Goal: Information Seeking & Learning: Learn about a topic

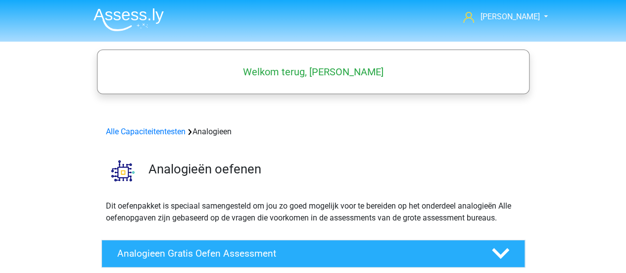
click at [115, 12] on img at bounding box center [129, 19] width 70 height 23
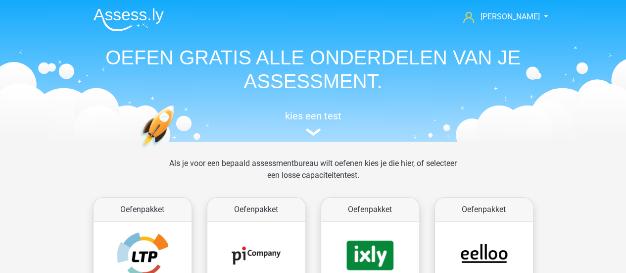
scroll to position [149, 0]
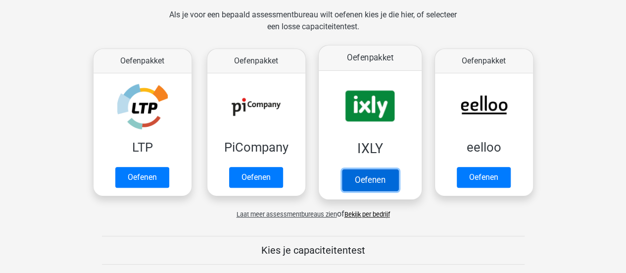
click at [386, 169] on link "Oefenen" at bounding box center [370, 180] width 56 height 22
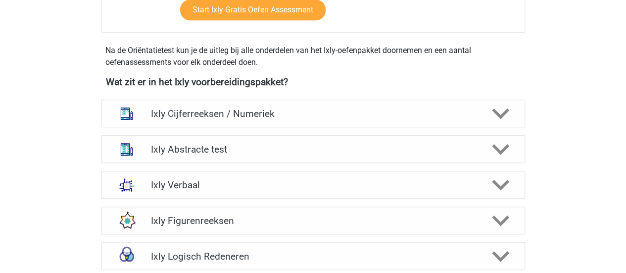
scroll to position [347, 0]
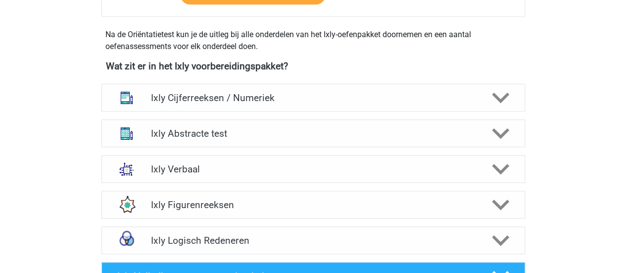
click at [386, 106] on div "Ixly Cijferreeksen / Numeriek" at bounding box center [313, 98] width 424 height 28
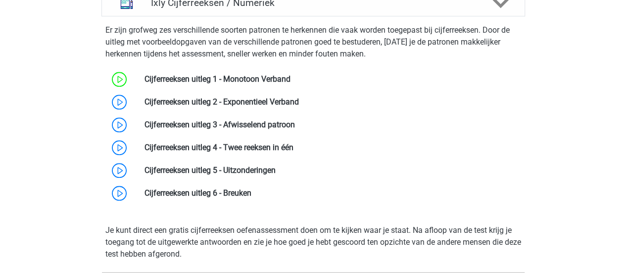
scroll to position [446, 0]
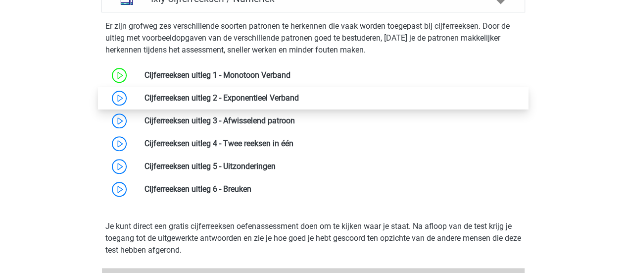
click at [299, 102] on link at bounding box center [299, 97] width 0 height 9
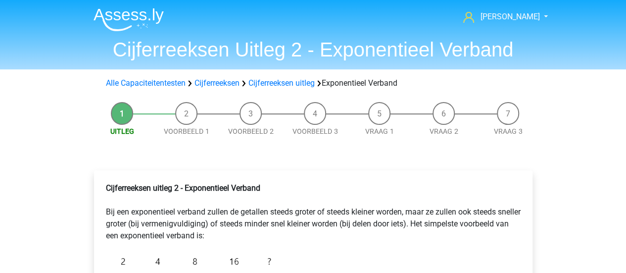
click at [404, 209] on p "Cijferreeksen uitleg 2 - Exponentieel Verband Bij een exponentieel verband zull…" at bounding box center [313, 211] width 415 height 59
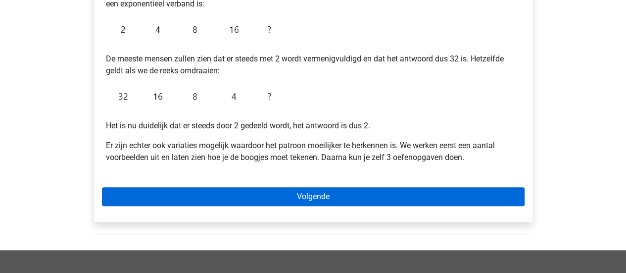
scroll to position [248, 0]
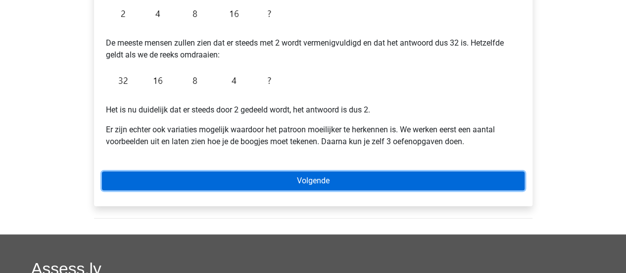
click at [325, 181] on link "Volgende" at bounding box center [313, 180] width 423 height 19
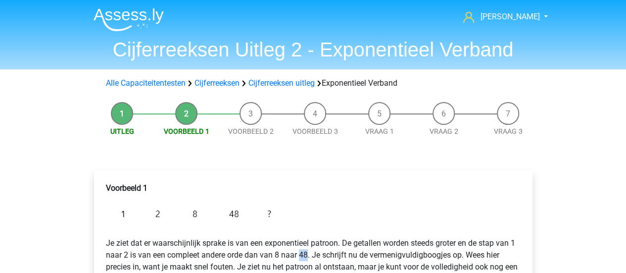
drag, startPoint x: 299, startPoint y: 254, endPoint x: 307, endPoint y: 255, distance: 8.5
click at [307, 255] on p "Je ziet dat er waarschijnlijk sprake is van een exponentieel patroon. De getall…" at bounding box center [313, 254] width 415 height 59
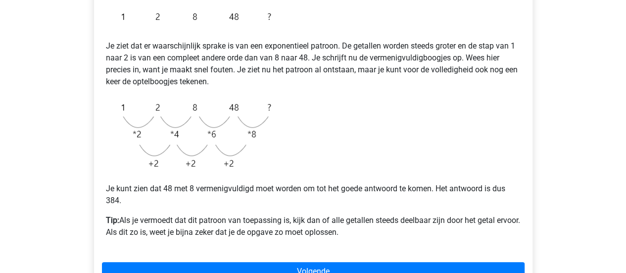
scroll to position [198, 0]
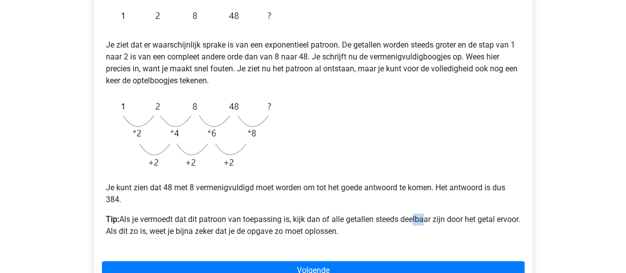
drag, startPoint x: 411, startPoint y: 215, endPoint x: 424, endPoint y: 222, distance: 14.6
click at [424, 222] on p "Tip: Als je vermoedt dat dit patroon van toepassing is, kijk dan of alle getall…" at bounding box center [313, 225] width 415 height 24
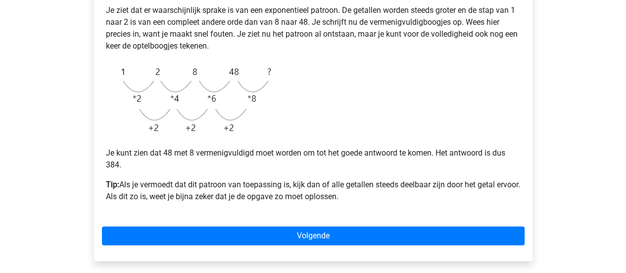
scroll to position [248, 0]
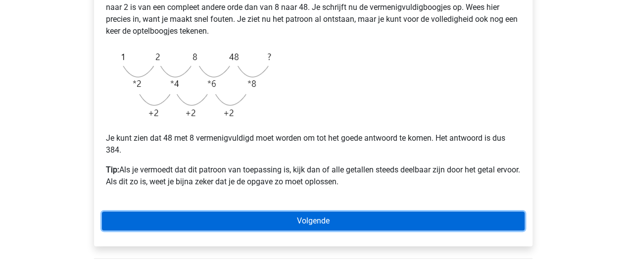
click at [288, 217] on link "Volgende" at bounding box center [313, 220] width 423 height 19
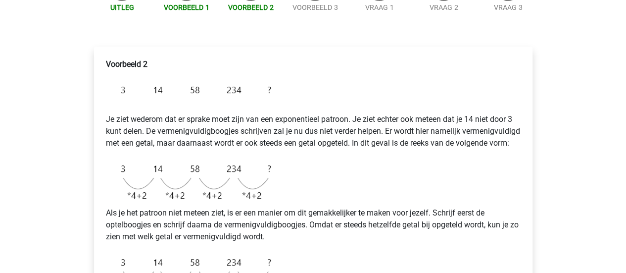
scroll to position [124, 0]
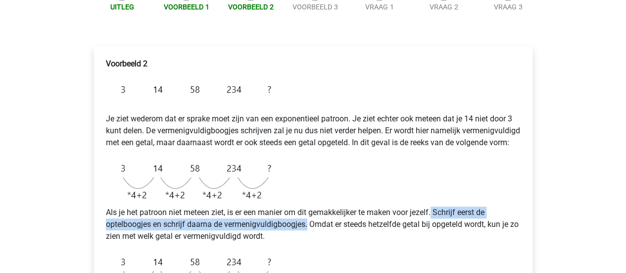
drag, startPoint x: 436, startPoint y: 224, endPoint x: 309, endPoint y: 232, distance: 127.0
click at [309, 232] on p "Als je het patroon niet meteen ziet, is er een manier om dit gemakkelijker te m…" at bounding box center [313, 224] width 415 height 36
click at [309, 237] on p "Als je het patroon niet meteen ziet, is er een manier om dit gemakkelijker te m…" at bounding box center [313, 224] width 415 height 36
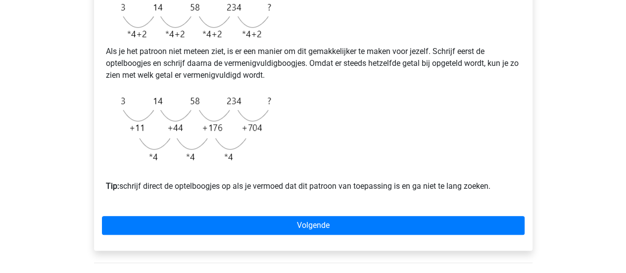
scroll to position [335, 0]
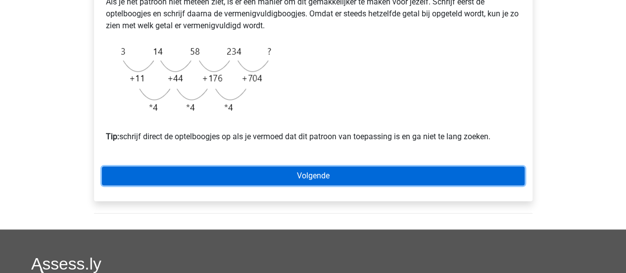
click at [316, 185] on link "Volgende" at bounding box center [313, 175] width 423 height 19
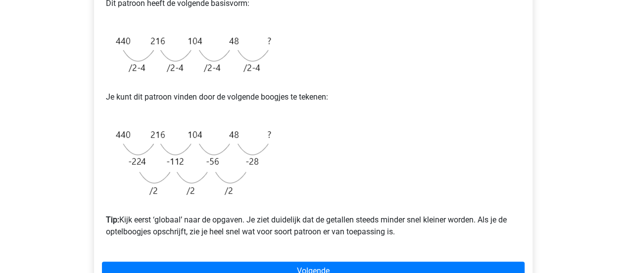
scroll to position [267, 0]
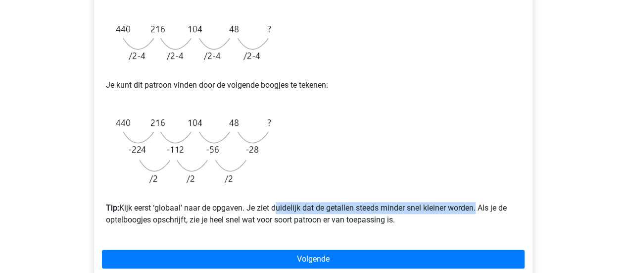
drag, startPoint x: 274, startPoint y: 209, endPoint x: 479, endPoint y: 212, distance: 205.0
click at [479, 212] on p "Tip: Kijk eerst ‘globaal’ naar de opgaven. Je ziet duidelijk dat de getallen st…" at bounding box center [313, 208] width 415 height 36
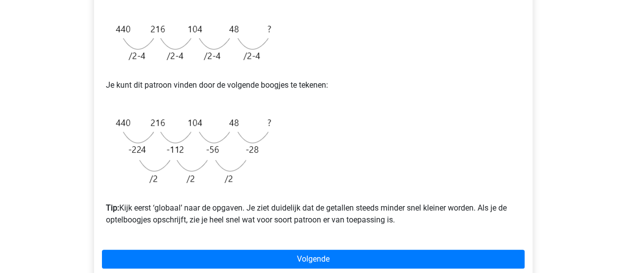
click at [317, 216] on p "Tip: Kijk eerst ‘globaal’ naar de opgaven. Je ziet duidelijk dat de getallen st…" at bounding box center [313, 208] width 415 height 36
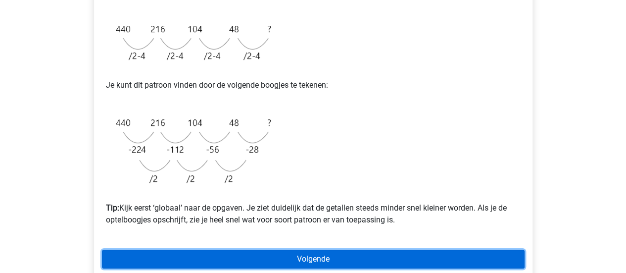
drag, startPoint x: 321, startPoint y: 258, endPoint x: 339, endPoint y: 258, distance: 17.8
click at [321, 258] on link "Volgende" at bounding box center [313, 259] width 423 height 19
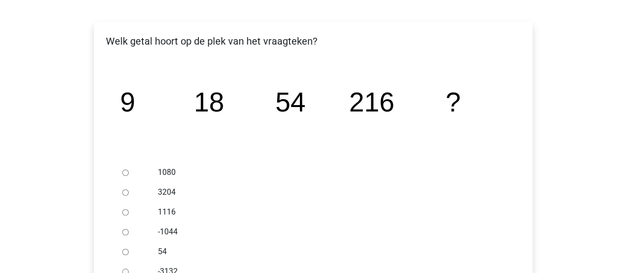
scroll to position [198, 0]
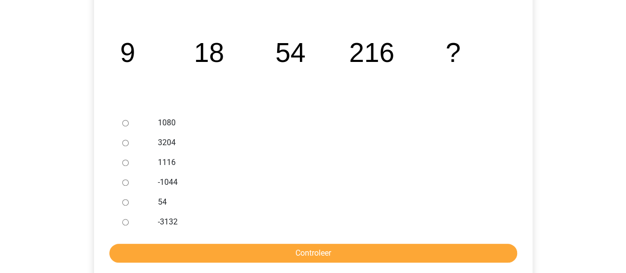
click at [172, 122] on label "1080" at bounding box center [329, 123] width 343 height 12
click at [129, 122] on input "1080" at bounding box center [125, 123] width 6 height 6
radio input "true"
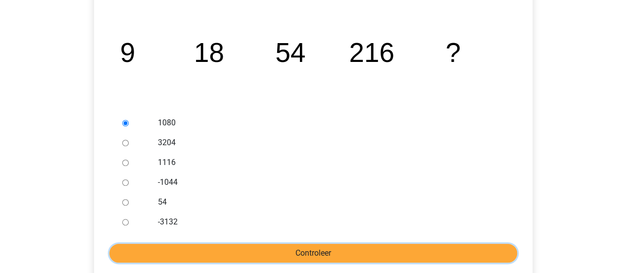
click at [379, 248] on input "Controleer" at bounding box center [313, 253] width 408 height 19
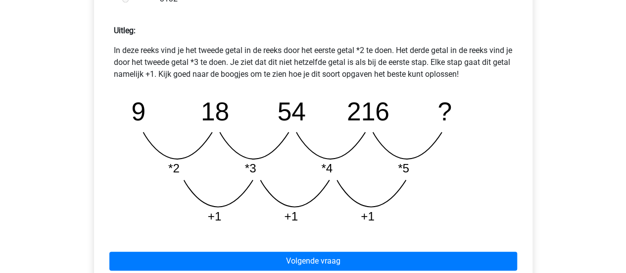
scroll to position [446, 0]
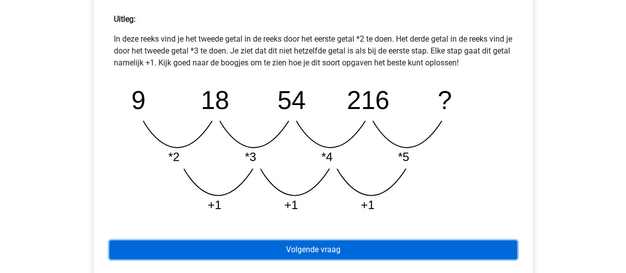
click at [285, 245] on link "Volgende vraag" at bounding box center [313, 249] width 408 height 19
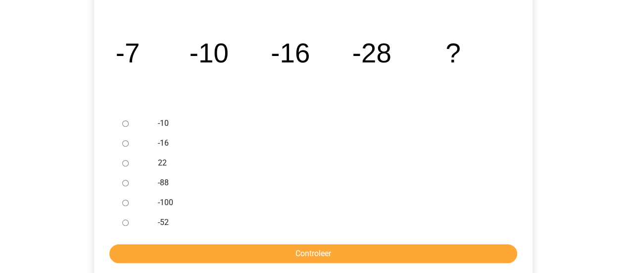
scroll to position [198, 0]
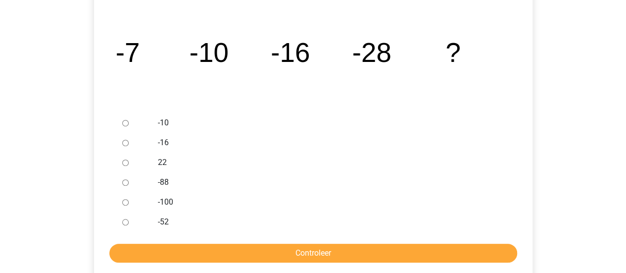
click at [166, 219] on label "-52" at bounding box center [329, 222] width 343 height 12
click at [129, 219] on input "-52" at bounding box center [125, 222] width 6 height 6
radio input "true"
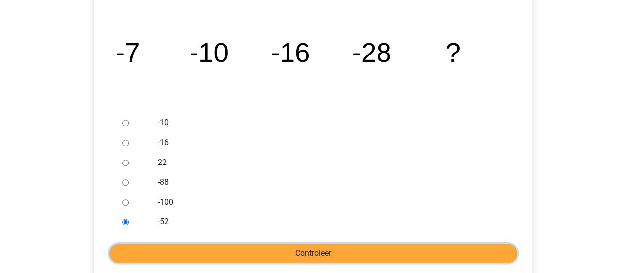
click at [313, 247] on input "Controleer" at bounding box center [313, 253] width 408 height 19
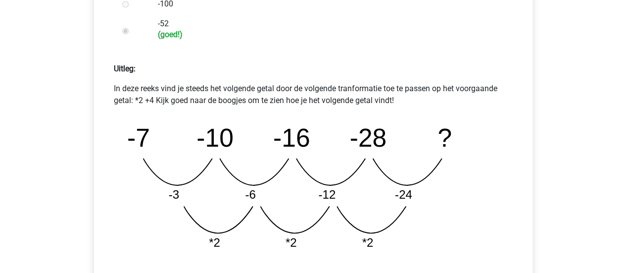
scroll to position [446, 0]
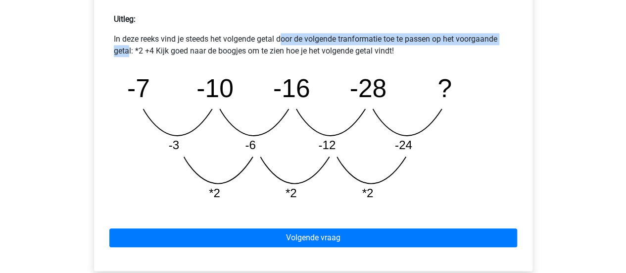
drag, startPoint x: 203, startPoint y: 36, endPoint x: 435, endPoint y: 37, distance: 231.7
click at [435, 37] on p "In deze reeks vind je steeds het volgende getal door de volgende tranformatie t…" at bounding box center [313, 45] width 399 height 24
click at [435, 41] on p "In deze reeks vind je steeds het volgende getal door de volgende tranformatie t…" at bounding box center [313, 45] width 399 height 24
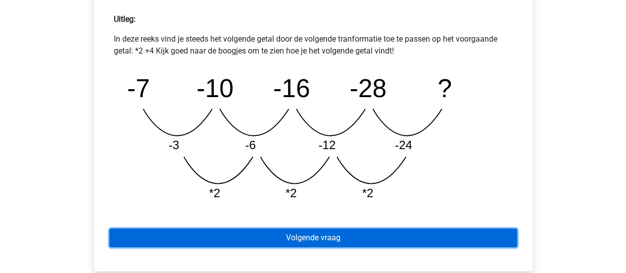
click at [383, 238] on link "Volgende vraag" at bounding box center [313, 237] width 408 height 19
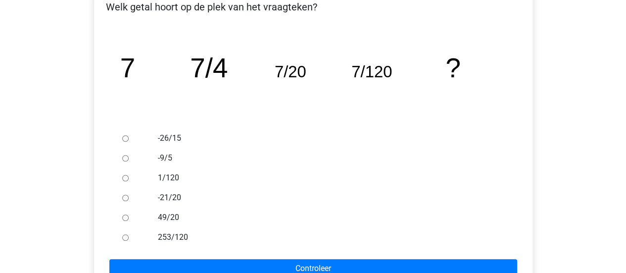
scroll to position [198, 0]
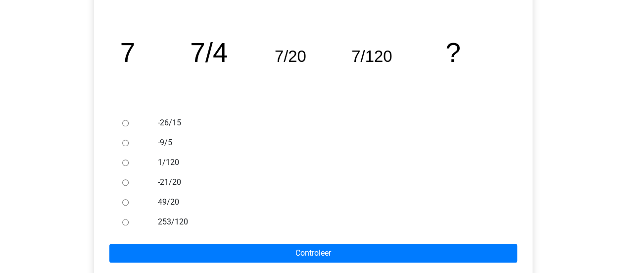
click at [123, 163] on input "1/120" at bounding box center [125, 162] width 6 height 6
radio input "true"
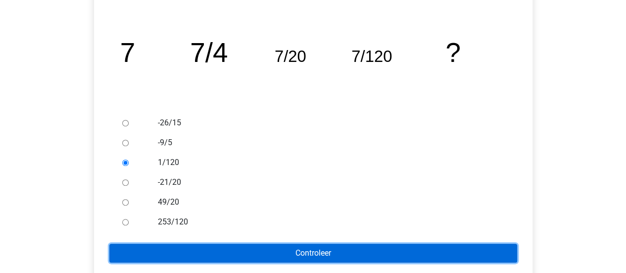
click at [317, 251] on input "Controleer" at bounding box center [313, 253] width 408 height 19
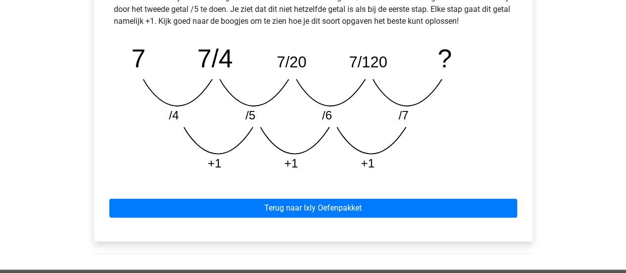
scroll to position [495, 0]
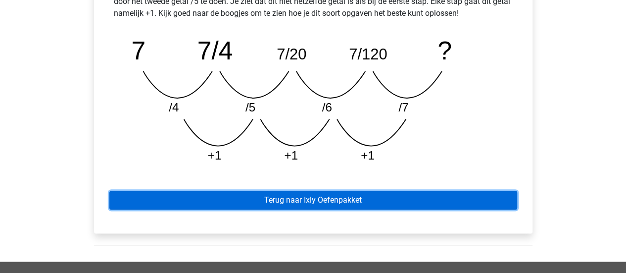
click at [411, 204] on link "Terug naar Ixly Oefenpakket" at bounding box center [313, 200] width 408 height 19
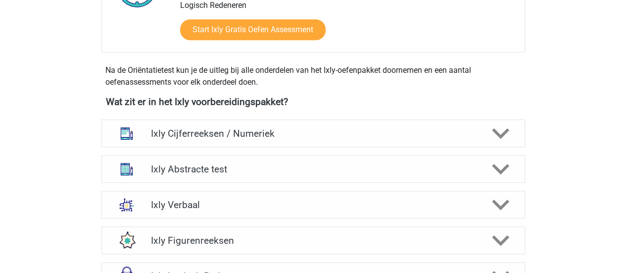
scroll to position [347, 0]
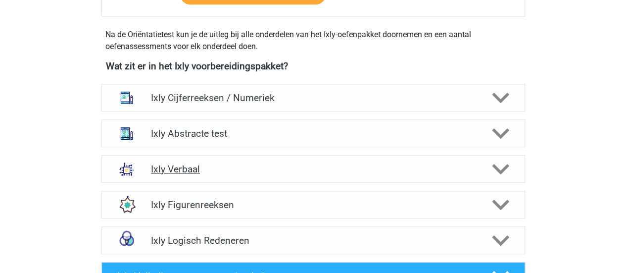
click at [215, 170] on h4 "Ixly Verbaal" at bounding box center [313, 168] width 324 height 11
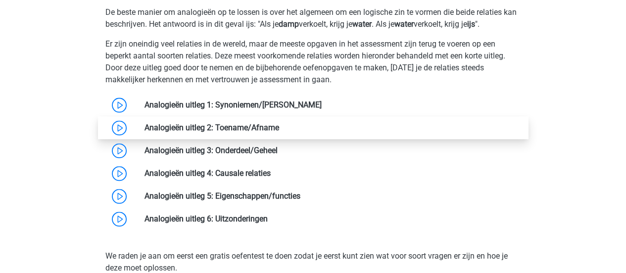
scroll to position [446, 0]
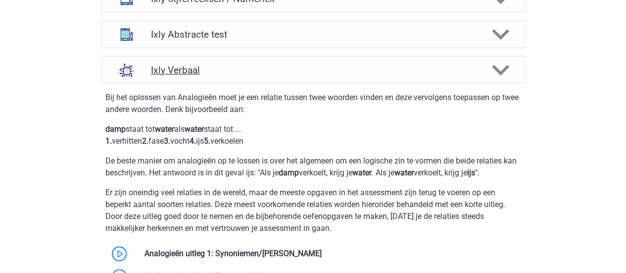
click at [482, 78] on div "Ixly Verbaal" at bounding box center [313, 70] width 424 height 28
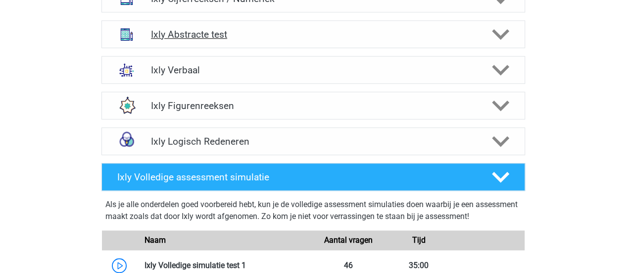
click at [505, 39] on icon at bounding box center [500, 34] width 17 height 17
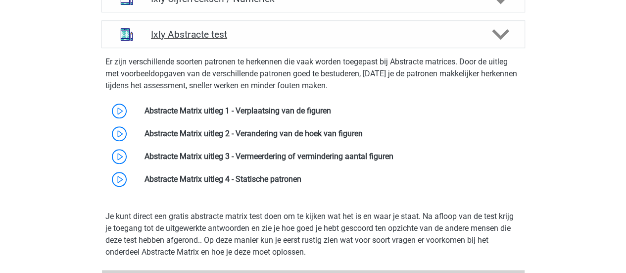
click at [504, 39] on icon at bounding box center [500, 34] width 17 height 17
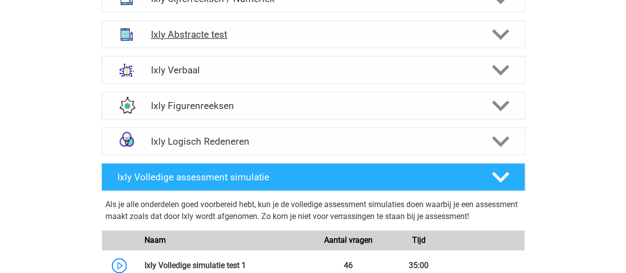
scroll to position [396, 0]
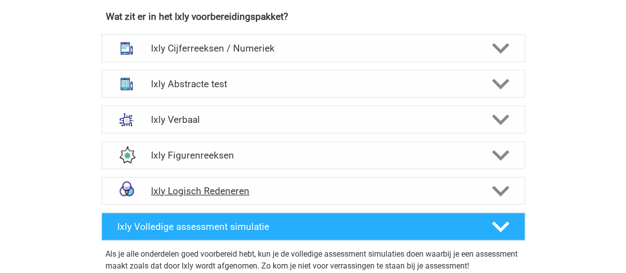
click at [492, 196] on icon at bounding box center [500, 190] width 17 height 17
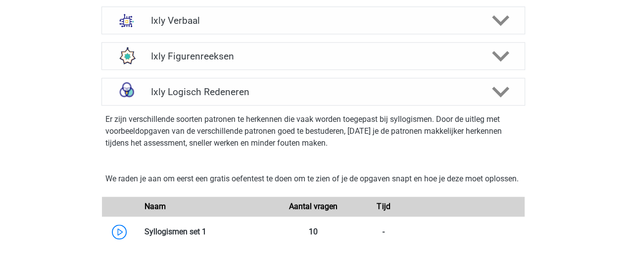
scroll to position [545, 0]
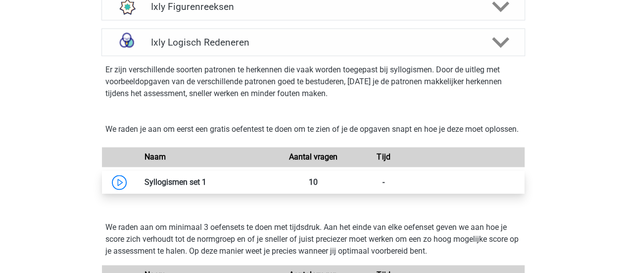
click at [206, 187] on link at bounding box center [206, 181] width 0 height 9
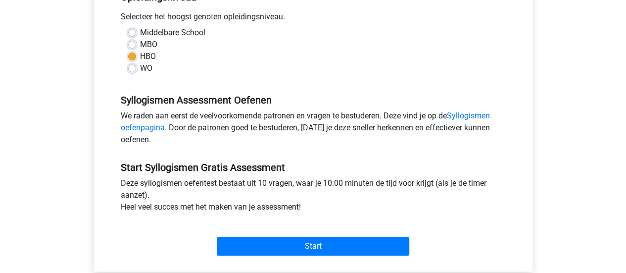
scroll to position [297, 0]
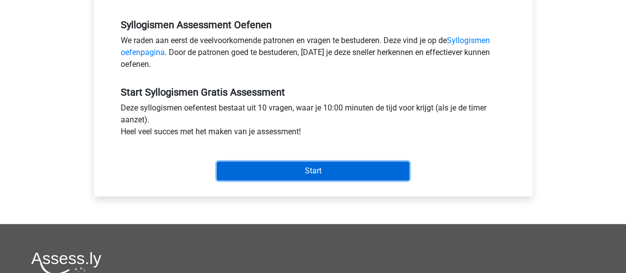
click at [290, 168] on input "Start" at bounding box center [313, 170] width 193 height 19
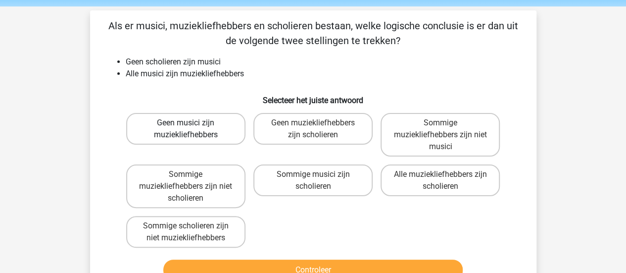
scroll to position [50, 0]
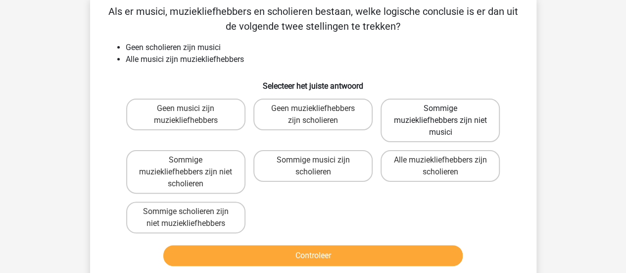
click at [480, 109] on label "Sommige muziekliefhebbers zijn niet musici" at bounding box center [440, 121] width 119 height 44
click at [447, 109] on input "Sommige muziekliefhebbers zijn niet musici" at bounding box center [444, 111] width 6 height 6
radio input "true"
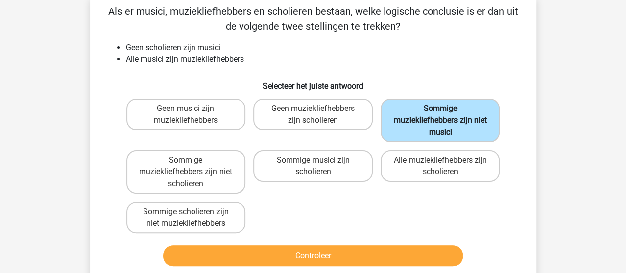
click at [449, 120] on label "Sommige muziekliefhebbers zijn niet musici" at bounding box center [440, 121] width 119 height 44
click at [447, 115] on input "Sommige muziekliefhebbers zijn niet musici" at bounding box center [444, 111] width 6 height 6
click at [200, 174] on label "Sommige muziekliefhebbers zijn niet scholieren" at bounding box center [185, 172] width 119 height 44
click at [192, 166] on input "Sommige muziekliefhebbers zijn niet scholieren" at bounding box center [189, 163] width 6 height 6
radio input "true"
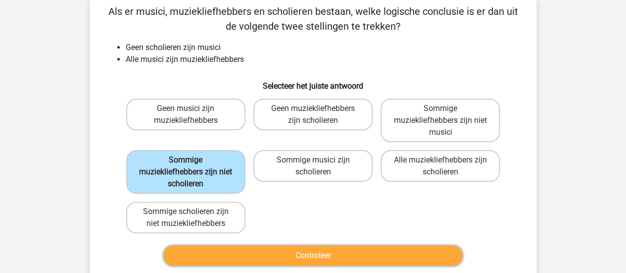
click at [309, 252] on button "Controleer" at bounding box center [313, 255] width 300 height 21
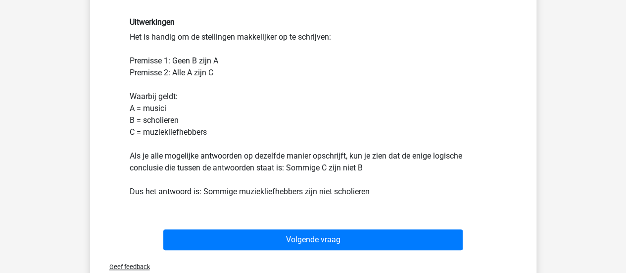
scroll to position [297, 0]
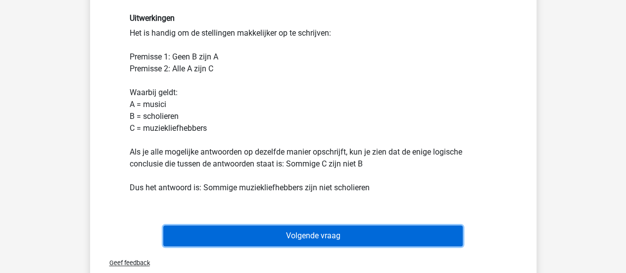
click at [377, 230] on button "Volgende vraag" at bounding box center [313, 235] width 300 height 21
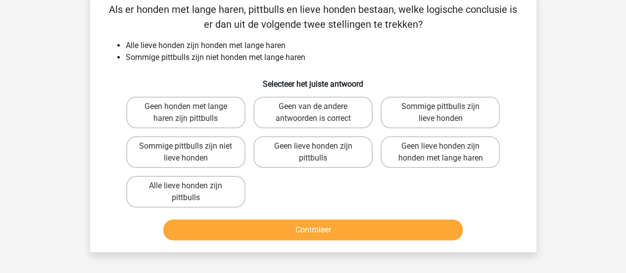
scroll to position [46, 0]
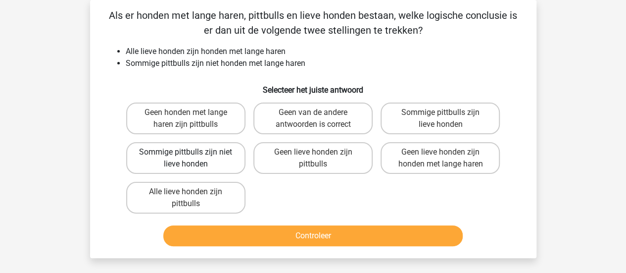
click at [223, 173] on label "Sommige pittbulls zijn niet lieve honden" at bounding box center [185, 158] width 119 height 32
click at [192, 158] on input "Sommige pittbulls zijn niet lieve honden" at bounding box center [189, 155] width 6 height 6
radio input "true"
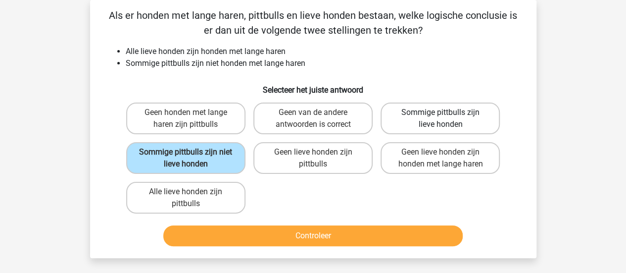
drag, startPoint x: 449, startPoint y: 110, endPoint x: 453, endPoint y: 109, distance: 5.0
click at [449, 109] on label "Sommige pittbulls zijn lieve honden" at bounding box center [440, 118] width 119 height 32
click at [447, 112] on input "Sommige pittbulls zijn lieve honden" at bounding box center [444, 115] width 6 height 6
radio input "true"
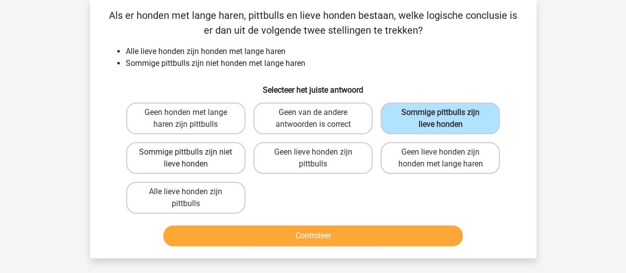
click at [199, 149] on label "Sommige pittbulls zijn niet lieve honden" at bounding box center [185, 158] width 119 height 32
click at [192, 152] on input "Sommige pittbulls zijn niet lieve honden" at bounding box center [189, 155] width 6 height 6
radio input "true"
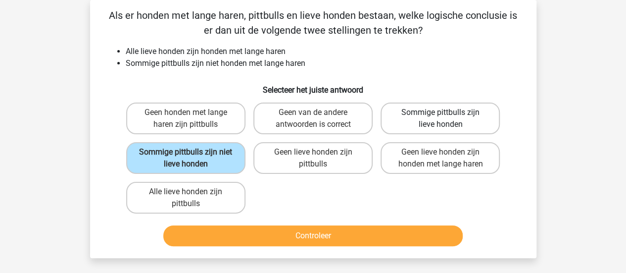
click at [413, 128] on label "Sommige pittbulls zijn lieve honden" at bounding box center [440, 118] width 119 height 32
click at [441, 119] on input "Sommige pittbulls zijn lieve honden" at bounding box center [444, 115] width 6 height 6
radio input "true"
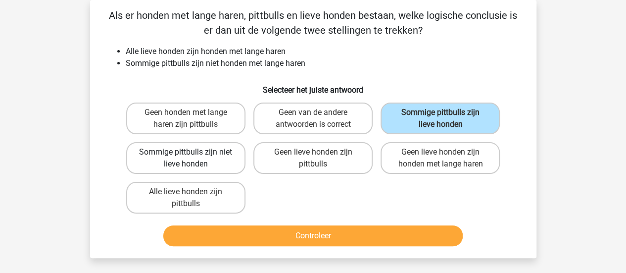
click at [206, 161] on label "Sommige pittbulls zijn niet lieve honden" at bounding box center [185, 158] width 119 height 32
click at [192, 158] on input "Sommige pittbulls zijn niet lieve honden" at bounding box center [189, 155] width 6 height 6
radio input "true"
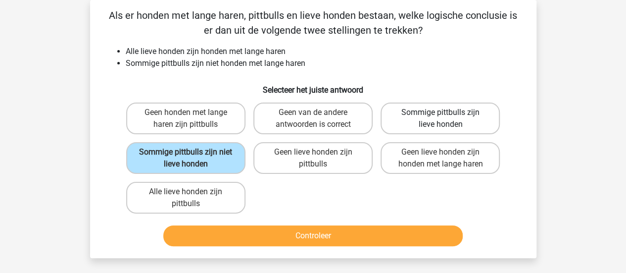
click at [492, 124] on label "Sommige pittbulls zijn lieve honden" at bounding box center [440, 118] width 119 height 32
click at [447, 119] on input "Sommige pittbulls zijn lieve honden" at bounding box center [444, 115] width 6 height 6
radio input "true"
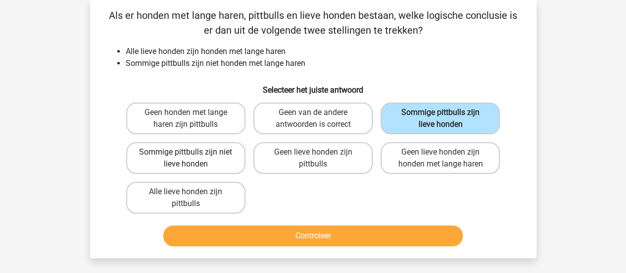
click at [207, 164] on label "Sommige pittbulls zijn niet lieve honden" at bounding box center [185, 158] width 119 height 32
click at [192, 158] on input "Sommige pittbulls zijn niet lieve honden" at bounding box center [189, 155] width 6 height 6
radio input "true"
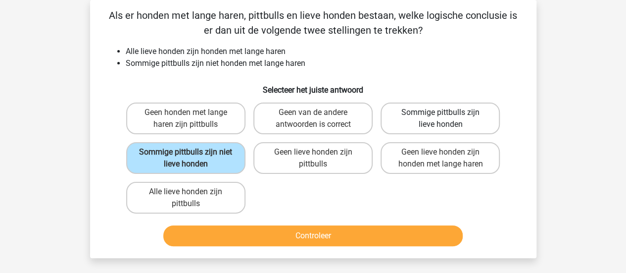
click at [447, 111] on label "Sommige pittbulls zijn lieve honden" at bounding box center [440, 118] width 119 height 32
click at [447, 112] on input "Sommige pittbulls zijn lieve honden" at bounding box center [444, 115] width 6 height 6
radio input "true"
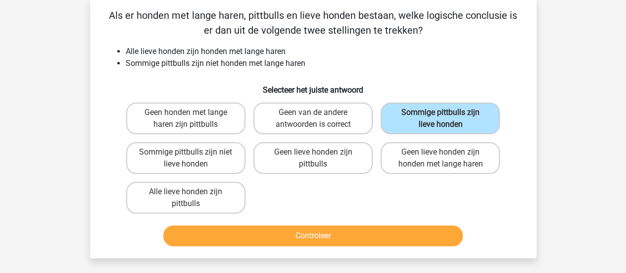
click at [188, 155] on input "Sommige pittbulls zijn niet lieve honden" at bounding box center [189, 155] width 6 height 6
radio input "true"
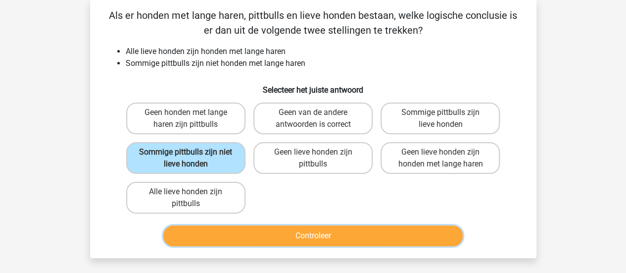
click at [301, 228] on button "Controleer" at bounding box center [313, 235] width 300 height 21
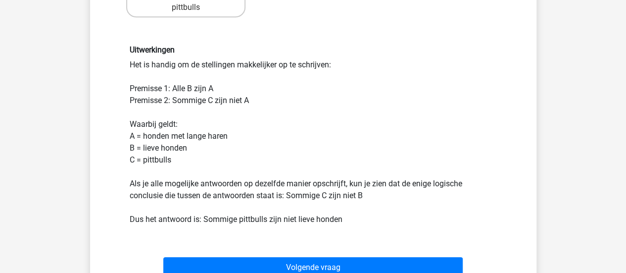
scroll to position [248, 0]
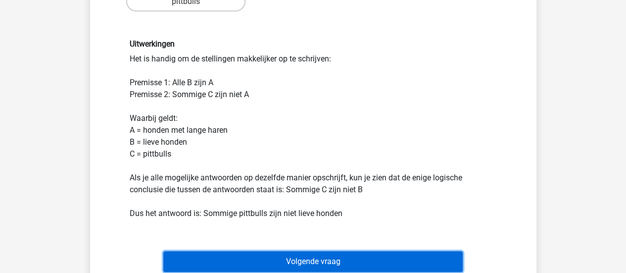
click at [397, 259] on button "Volgende vraag" at bounding box center [313, 261] width 300 height 21
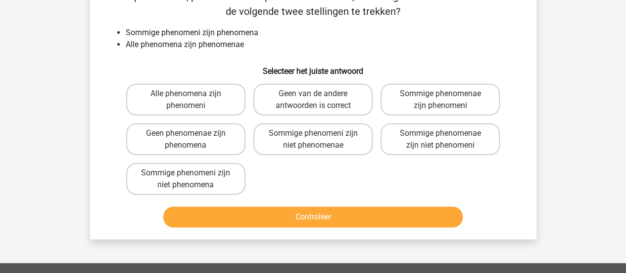
scroll to position [46, 0]
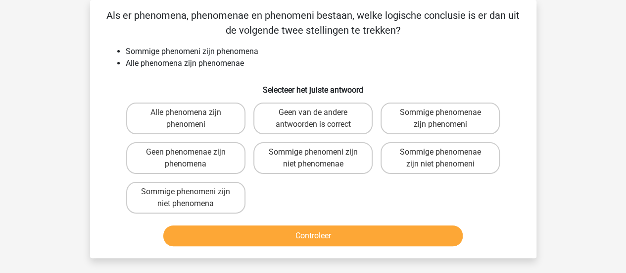
click at [171, 201] on label "Sommige phenomeni zijn niet phenomena" at bounding box center [185, 198] width 119 height 32
click at [186, 198] on input "Sommige phenomeni zijn niet phenomena" at bounding box center [189, 195] width 6 height 6
radio input "true"
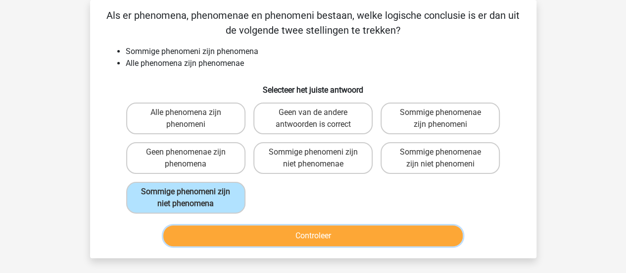
click at [227, 244] on button "Controleer" at bounding box center [313, 235] width 300 height 21
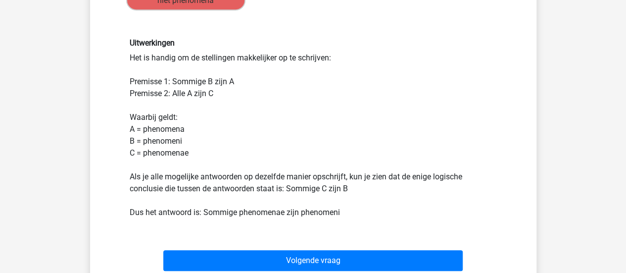
scroll to position [293, 0]
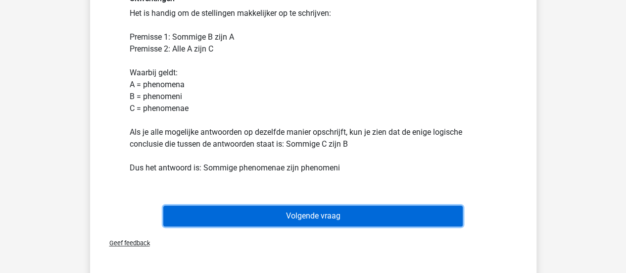
click at [375, 217] on button "Volgende vraag" at bounding box center [313, 215] width 300 height 21
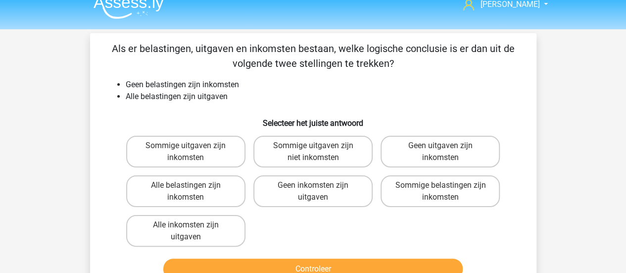
scroll to position [0, 0]
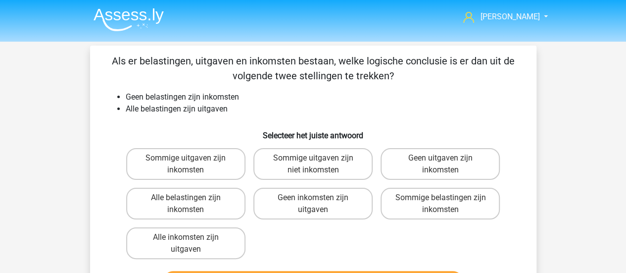
click at [127, 17] on img at bounding box center [129, 19] width 70 height 23
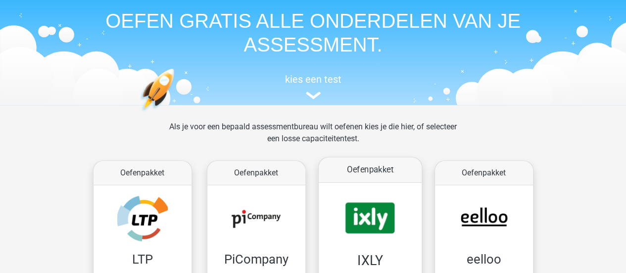
scroll to position [50, 0]
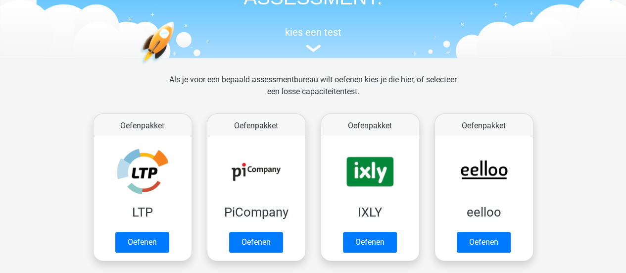
scroll to position [99, 0]
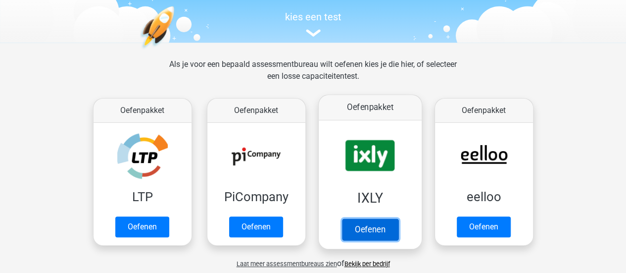
click at [398, 218] on link "Oefenen" at bounding box center [370, 229] width 56 height 22
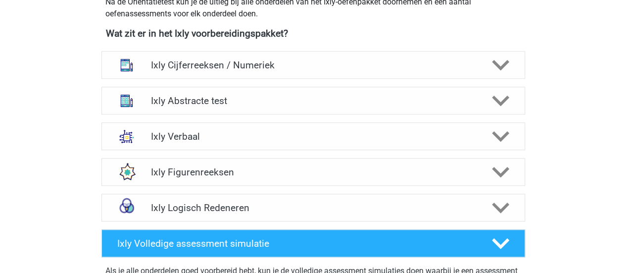
scroll to position [396, 0]
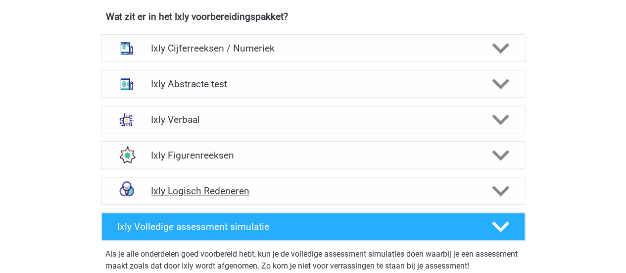
click at [235, 189] on h4 "Ixly Logisch Redeneren" at bounding box center [313, 190] width 324 height 11
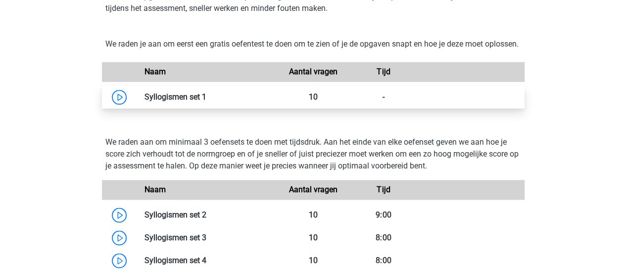
scroll to position [644, 0]
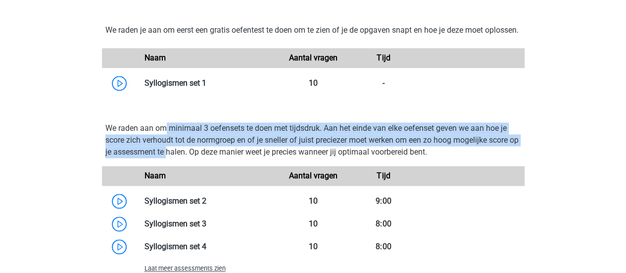
drag, startPoint x: 164, startPoint y: 138, endPoint x: 180, endPoint y: 163, distance: 30.0
click at [180, 158] on p "We raden aan om minimaal 3 oefensets te doen met tijdsdruk. Aan het einde van e…" at bounding box center [313, 140] width 416 height 36
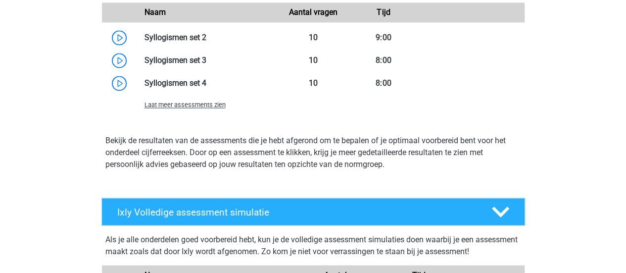
scroll to position [792, 0]
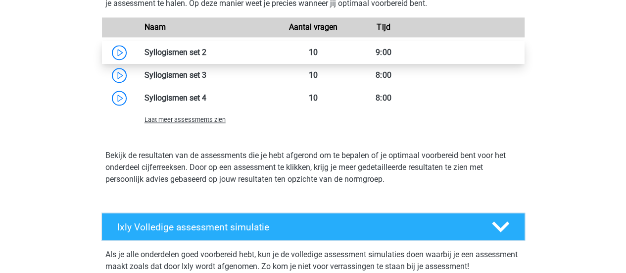
click at [206, 57] on link at bounding box center [206, 52] width 0 height 9
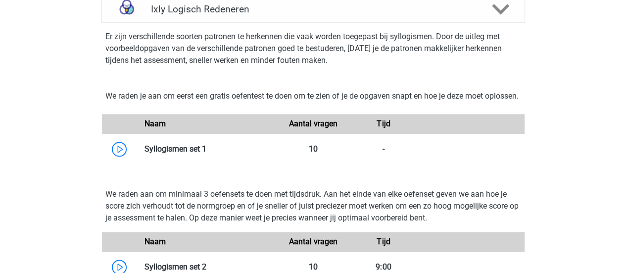
scroll to position [594, 0]
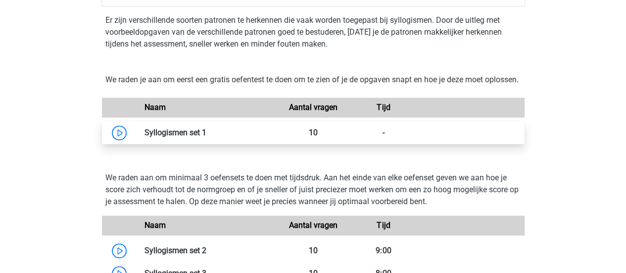
click at [206, 137] on link at bounding box center [206, 132] width 0 height 9
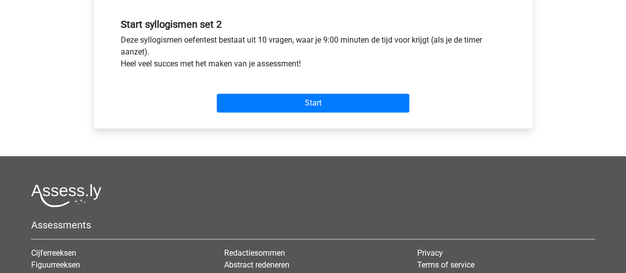
scroll to position [297, 0]
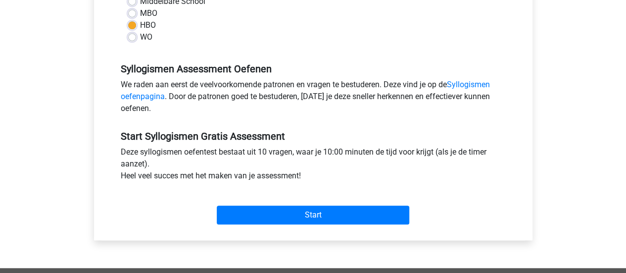
scroll to position [297, 0]
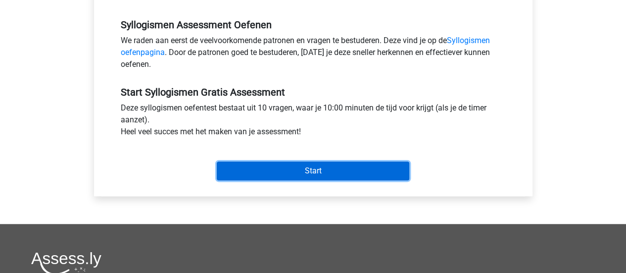
click at [262, 163] on input "Start" at bounding box center [313, 170] width 193 height 19
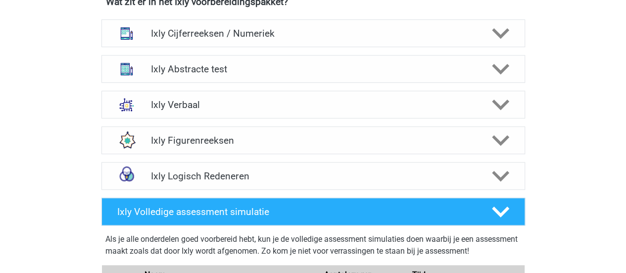
scroll to position [396, 0]
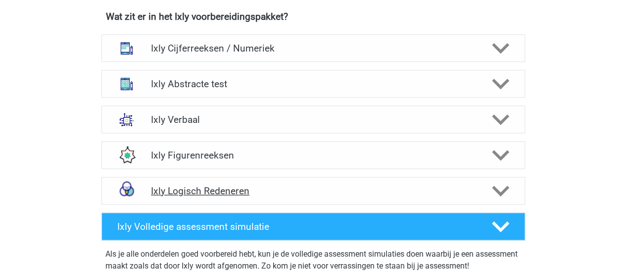
click at [199, 192] on h4 "Ixly Logisch Redeneren" at bounding box center [313, 190] width 324 height 11
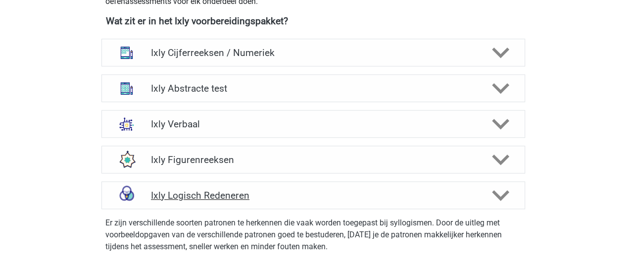
scroll to position [347, 0]
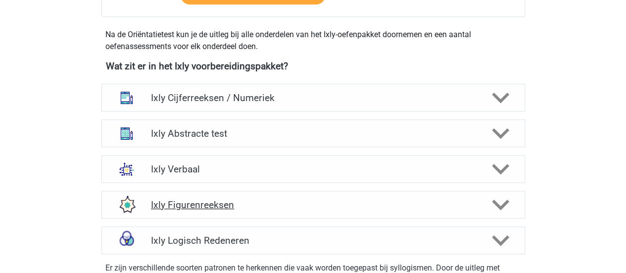
click at [191, 202] on h4 "Ixly Figurenreeksen" at bounding box center [313, 204] width 324 height 11
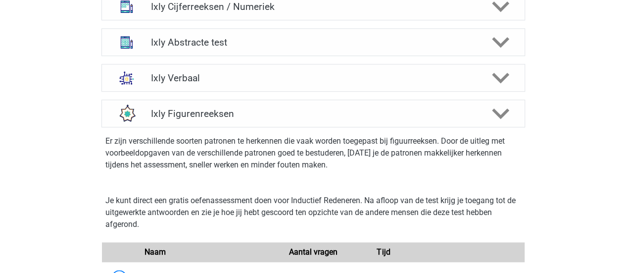
scroll to position [396, 0]
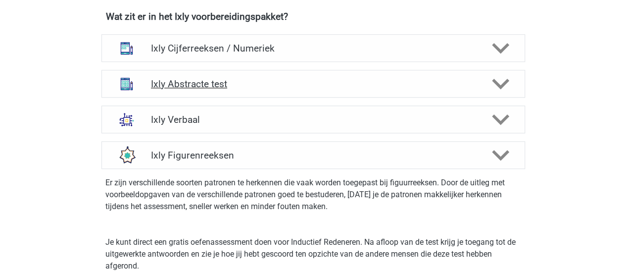
click at [185, 85] on h4 "Ixly Abstracte test" at bounding box center [313, 83] width 324 height 11
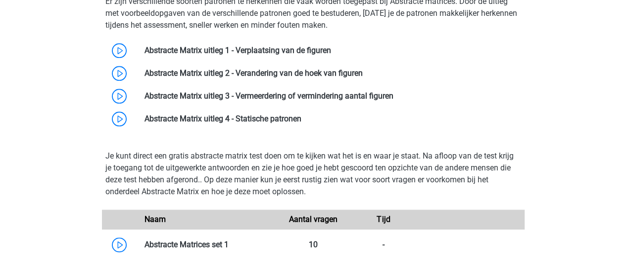
scroll to position [446, 0]
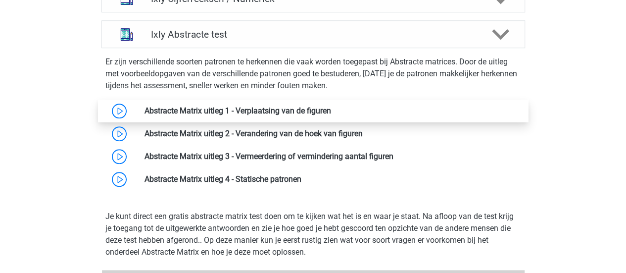
click at [331, 108] on link at bounding box center [331, 110] width 0 height 9
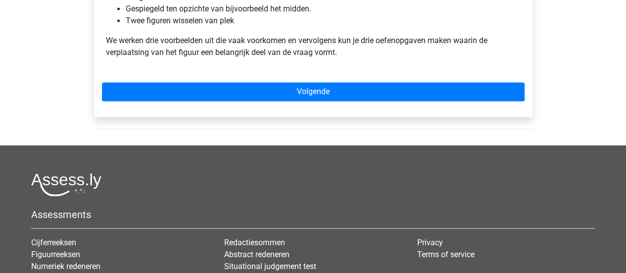
scroll to position [743, 0]
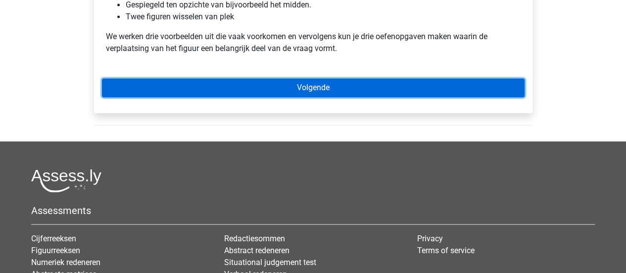
click at [338, 89] on link "Volgende" at bounding box center [313, 87] width 423 height 19
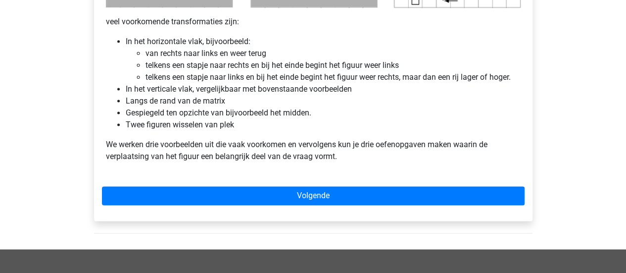
scroll to position [644, 0]
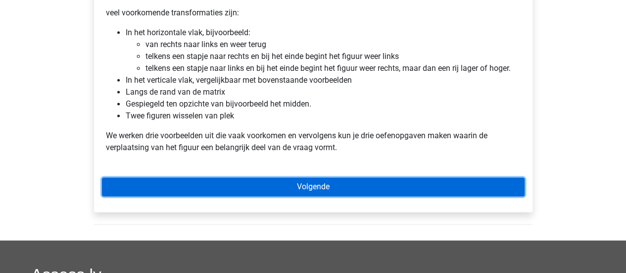
click at [354, 186] on link "Volgende" at bounding box center [313, 186] width 423 height 19
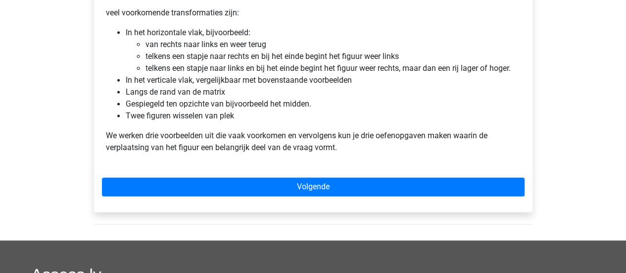
drag, startPoint x: 356, startPoint y: 204, endPoint x: 364, endPoint y: 201, distance: 8.6
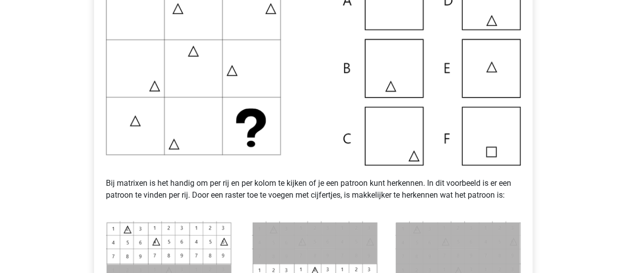
scroll to position [149, 0]
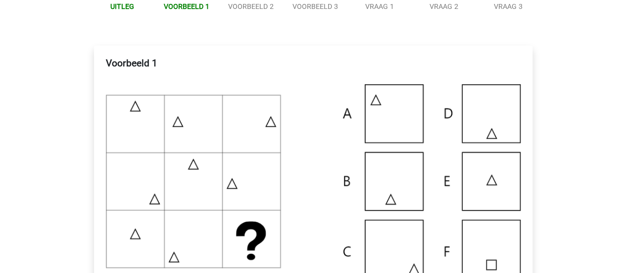
drag, startPoint x: 279, startPoint y: 130, endPoint x: 292, endPoint y: 121, distance: 15.7
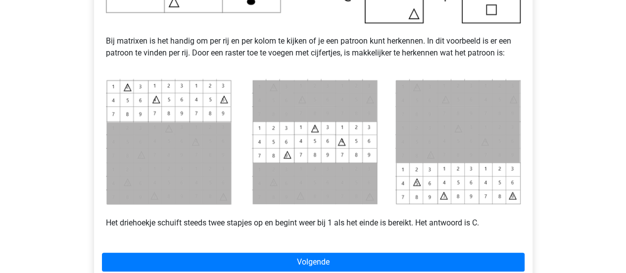
scroll to position [495, 0]
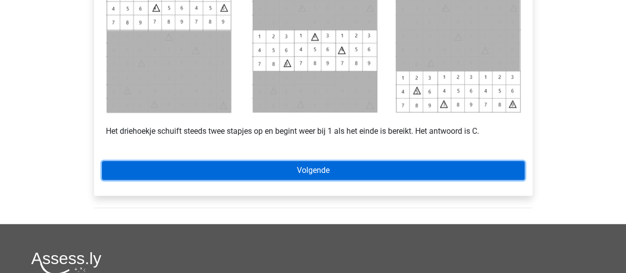
click at [381, 164] on link "Volgende" at bounding box center [313, 170] width 423 height 19
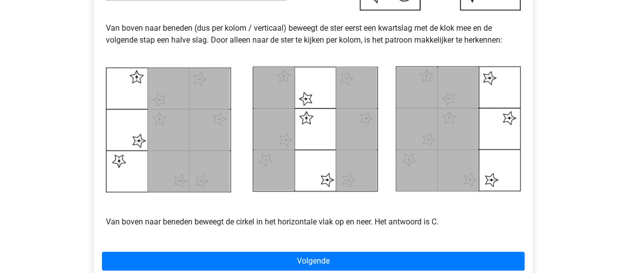
scroll to position [446, 0]
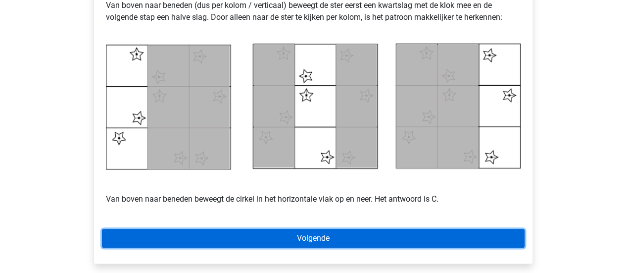
click at [456, 232] on link "Volgende" at bounding box center [313, 238] width 423 height 19
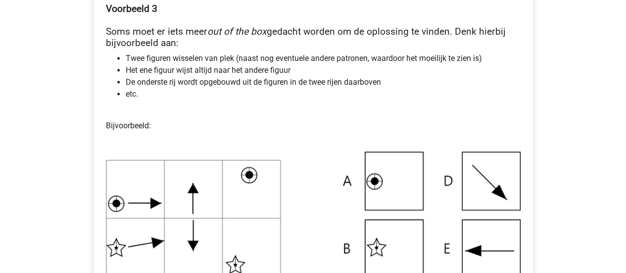
scroll to position [149, 0]
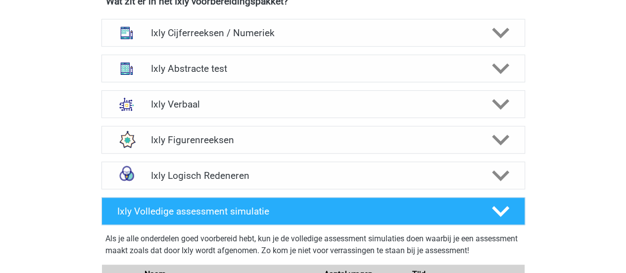
scroll to position [396, 0]
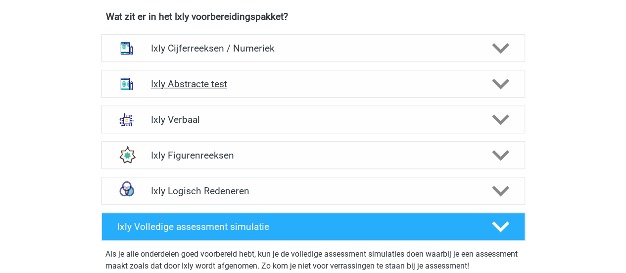
click at [206, 84] on h4 "Ixly Abstracte test" at bounding box center [313, 83] width 324 height 11
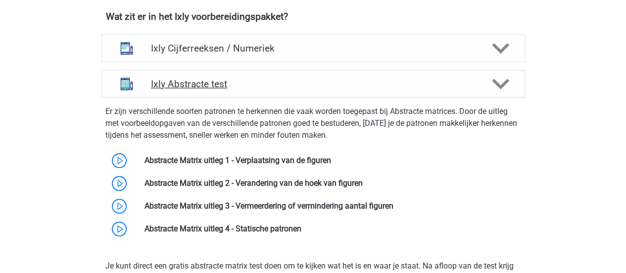
click at [206, 84] on h4 "Ixly Abstracte test" at bounding box center [313, 83] width 324 height 11
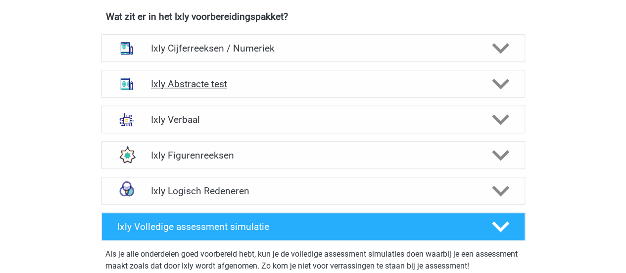
click at [192, 78] on h4 "Ixly Abstracte test" at bounding box center [313, 83] width 324 height 11
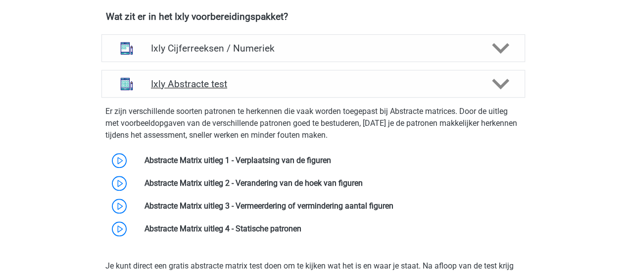
click at [192, 78] on h4 "Ixly Abstracte test" at bounding box center [313, 83] width 324 height 11
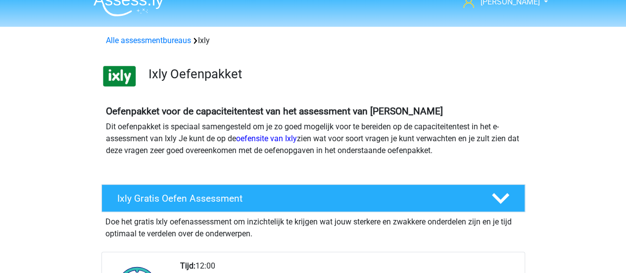
scroll to position [0, 0]
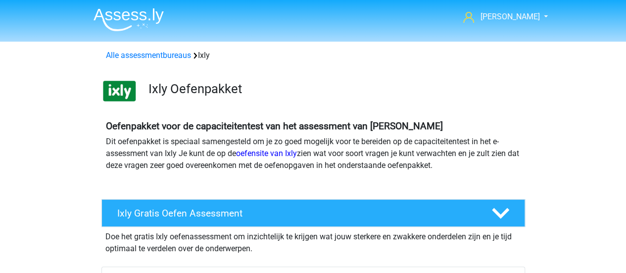
click at [125, 28] on img at bounding box center [129, 19] width 70 height 23
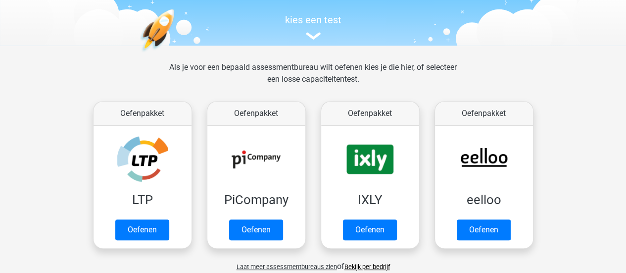
scroll to position [99, 0]
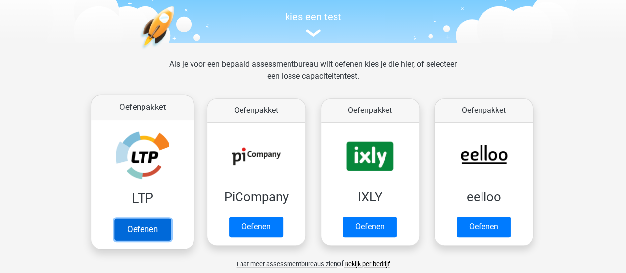
click at [143, 218] on link "Oefenen" at bounding box center [142, 229] width 56 height 22
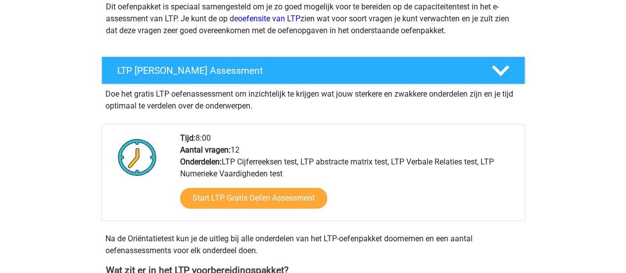
scroll to position [149, 0]
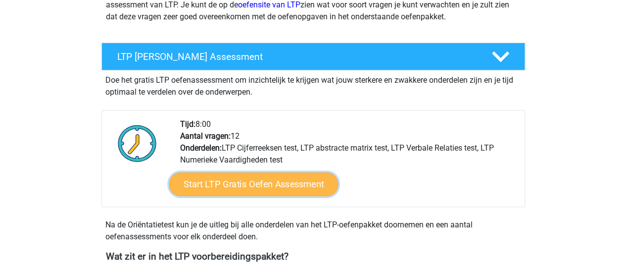
click at [295, 186] on link "Start LTP Gratis Oefen Assessment" at bounding box center [253, 184] width 169 height 24
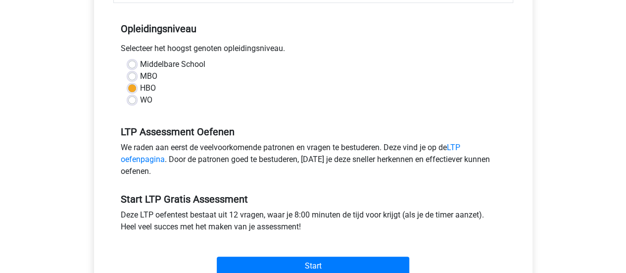
scroll to position [297, 0]
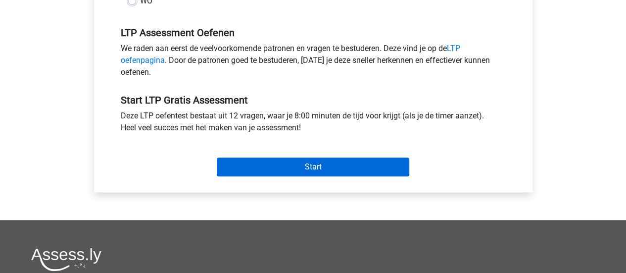
drag, startPoint x: 301, startPoint y: 176, endPoint x: 301, endPoint y: 169, distance: 6.4
click at [301, 176] on div "Start" at bounding box center [313, 159] width 400 height 43
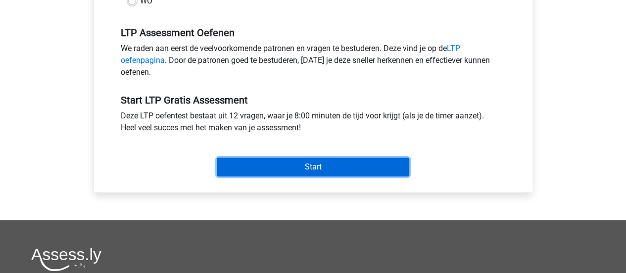
click at [301, 167] on input "Start" at bounding box center [313, 166] width 193 height 19
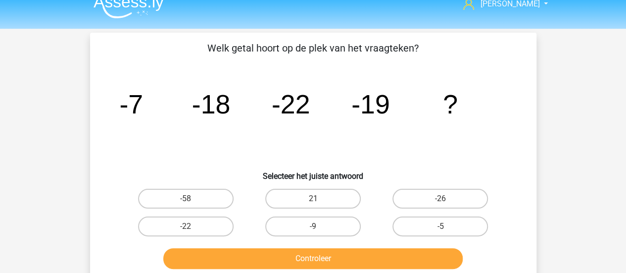
scroll to position [50, 0]
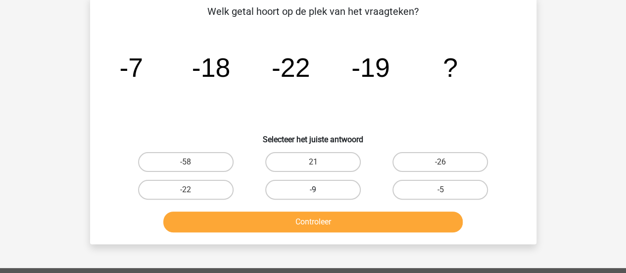
click at [324, 188] on label "-9" at bounding box center [313, 190] width 96 height 20
click at [319, 190] on input "-9" at bounding box center [316, 193] width 6 height 6
radio input "true"
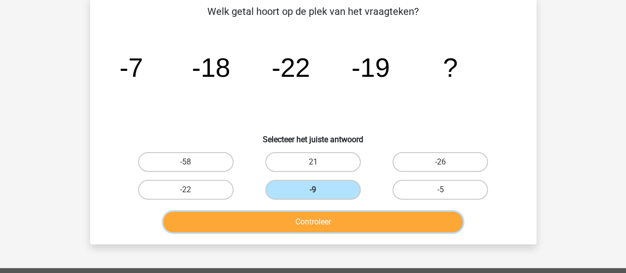
click at [327, 225] on button "Controleer" at bounding box center [313, 221] width 300 height 21
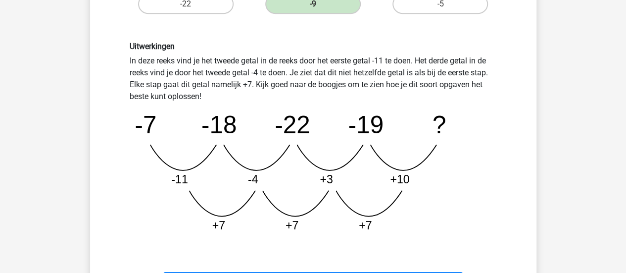
scroll to position [297, 0]
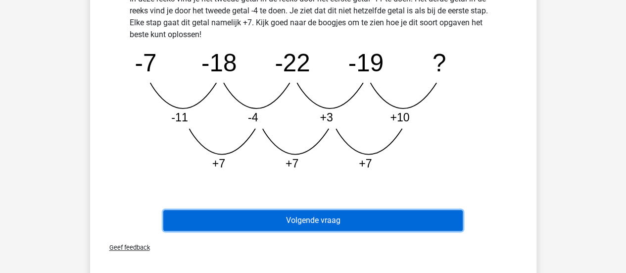
click at [415, 213] on button "Volgende vraag" at bounding box center [313, 220] width 300 height 21
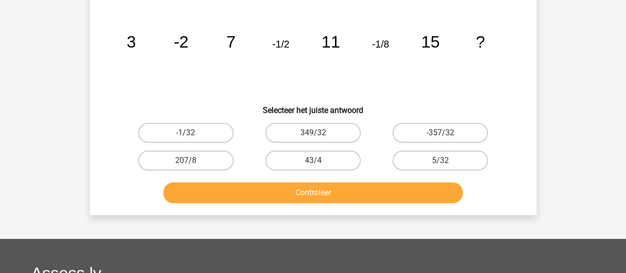
scroll to position [46, 0]
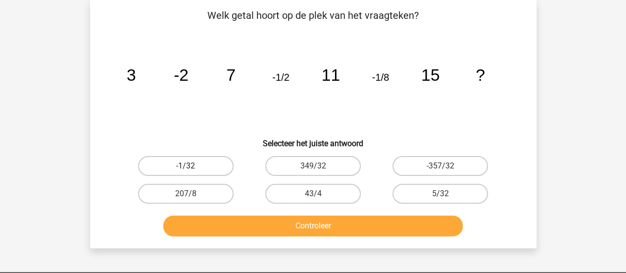
click at [186, 161] on label "-1/32" at bounding box center [186, 166] width 96 height 20
click at [186, 166] on input "-1/32" at bounding box center [189, 169] width 6 height 6
radio input "true"
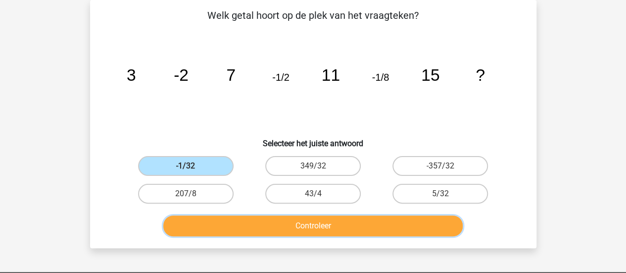
click at [262, 219] on button "Controleer" at bounding box center [313, 225] width 300 height 21
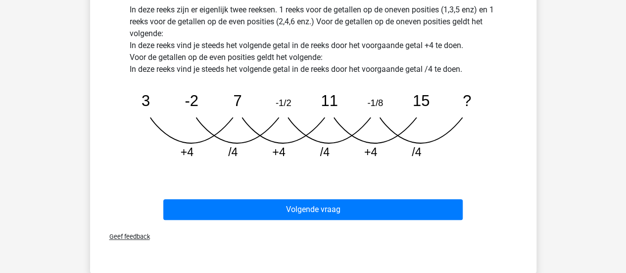
scroll to position [293, 0]
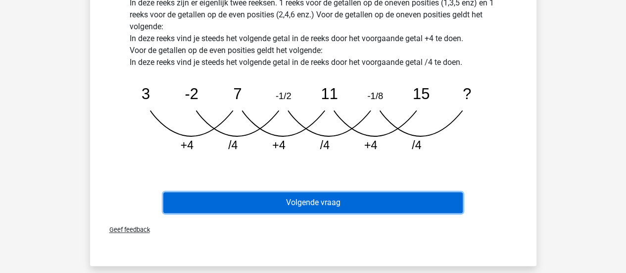
click at [330, 200] on button "Volgende vraag" at bounding box center [313, 202] width 300 height 21
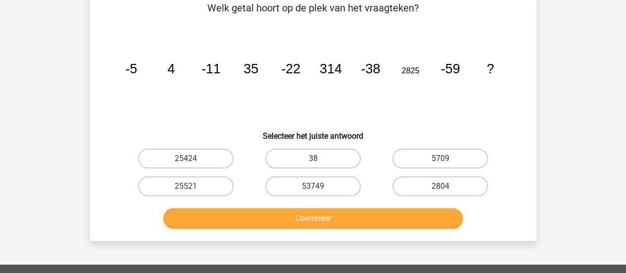
scroll to position [46, 0]
